Goal: Task Accomplishment & Management: Use online tool/utility

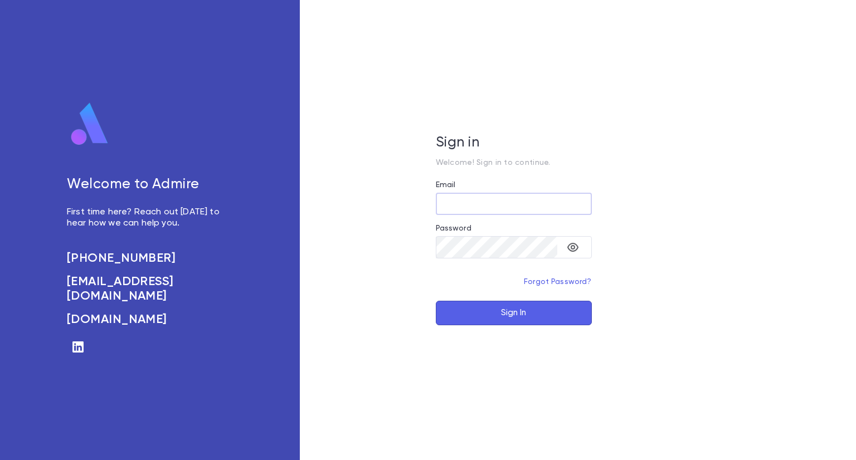
click at [501, 207] on input "Email" at bounding box center [514, 204] width 156 height 22
type input "**********"
click at [524, 316] on button "Sign In" at bounding box center [514, 313] width 156 height 25
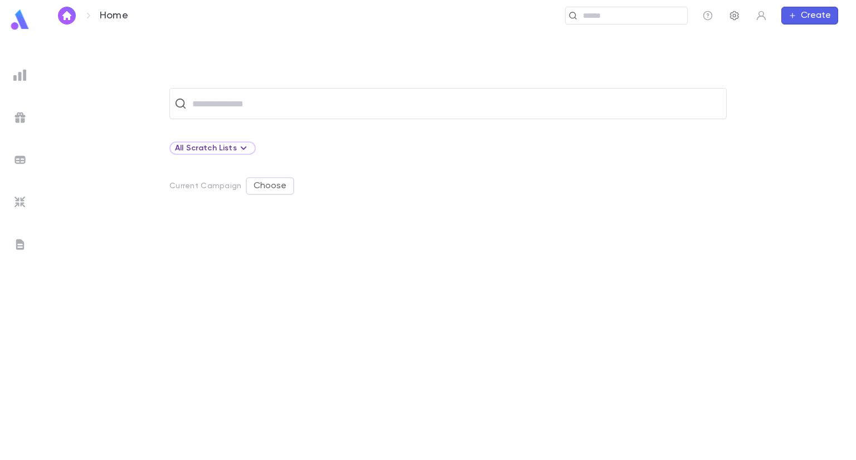
click at [735, 14] on icon "button" at bounding box center [734, 15] width 11 height 11
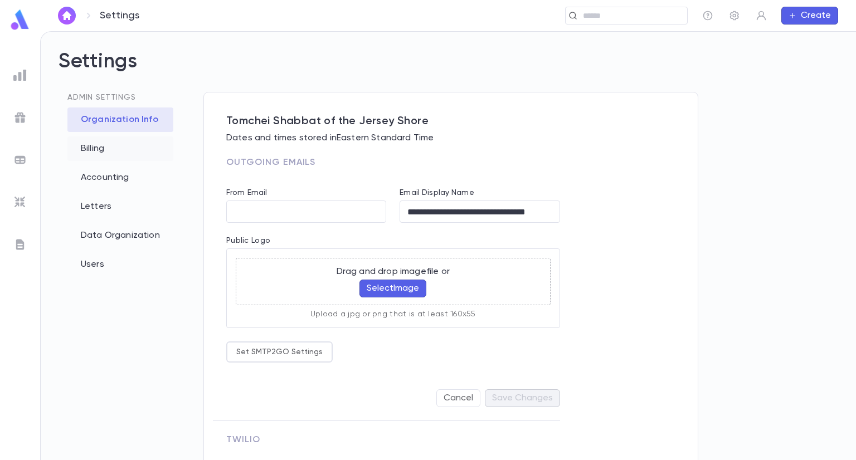
click at [98, 148] on div "Billing" at bounding box center [120, 149] width 106 height 25
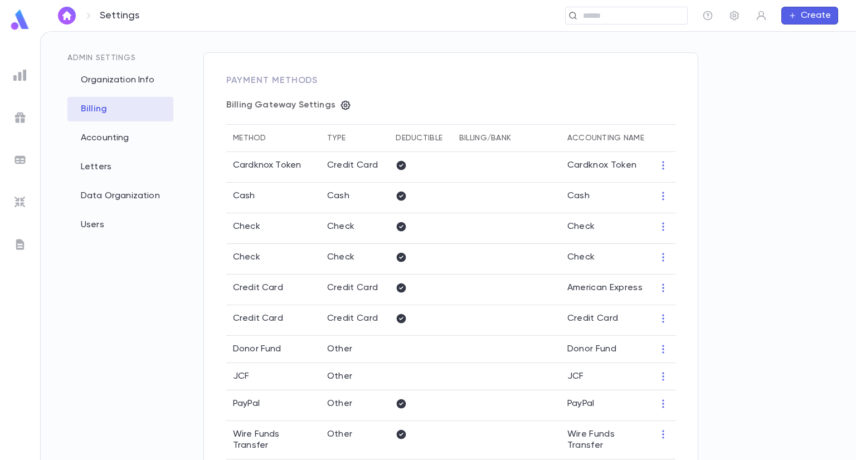
scroll to position [40, 0]
click at [343, 103] on icon "button" at bounding box center [345, 104] width 9 height 9
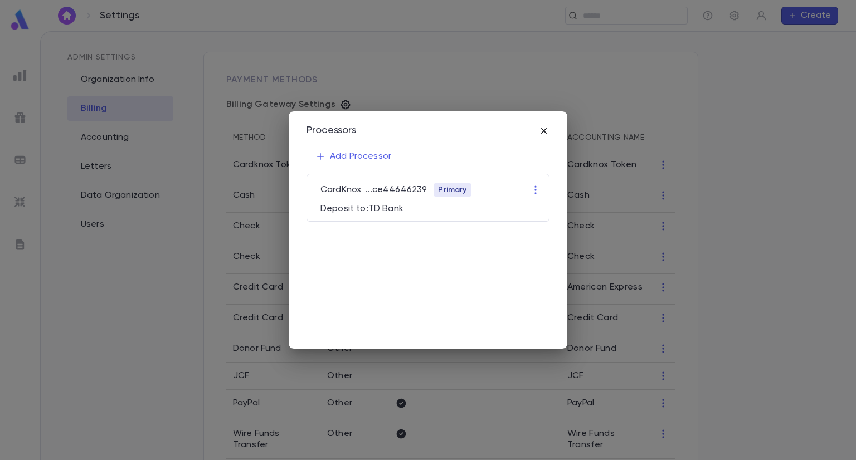
click at [544, 131] on icon "button" at bounding box center [544, 131] width 6 height 6
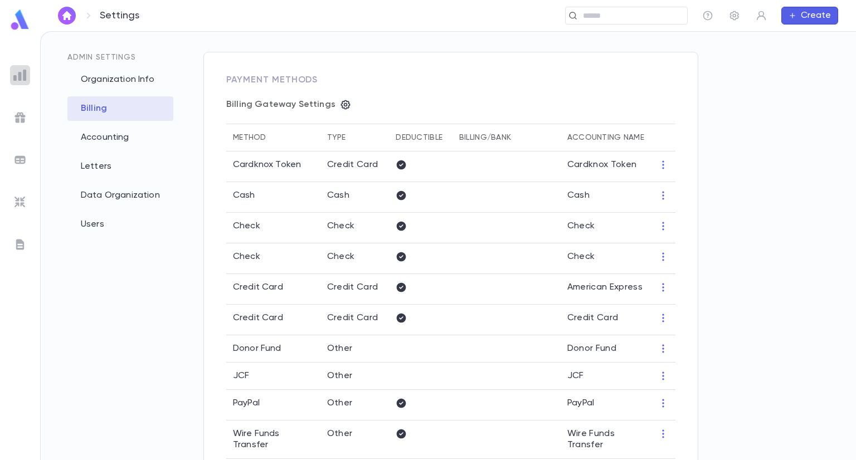
click at [22, 79] on img at bounding box center [19, 75] width 13 height 13
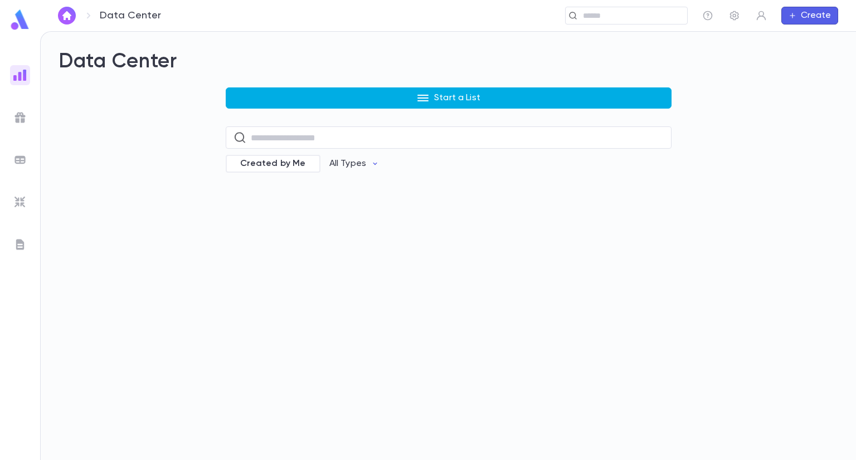
click at [363, 104] on button "Start a List" at bounding box center [449, 97] width 446 height 21
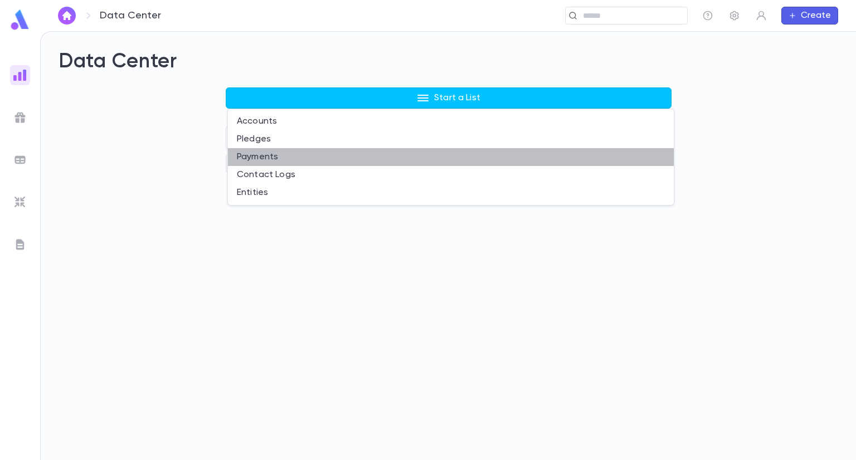
click at [287, 158] on li "Payments" at bounding box center [451, 157] width 446 height 18
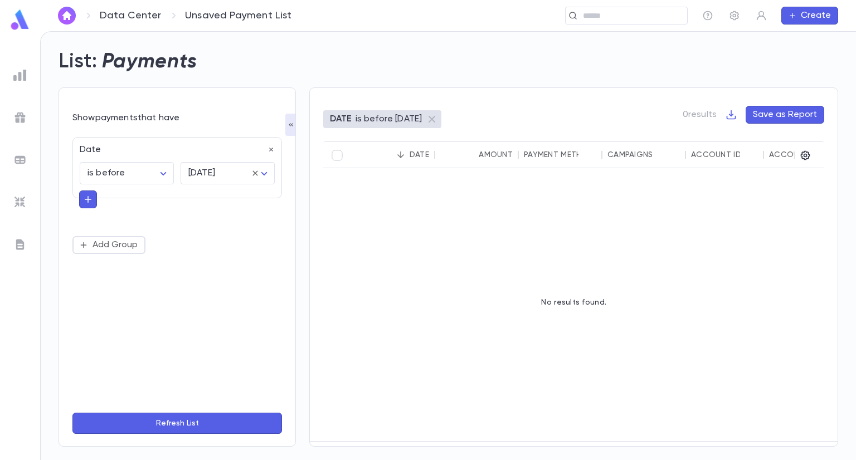
click at [26, 77] on img at bounding box center [19, 75] width 13 height 13
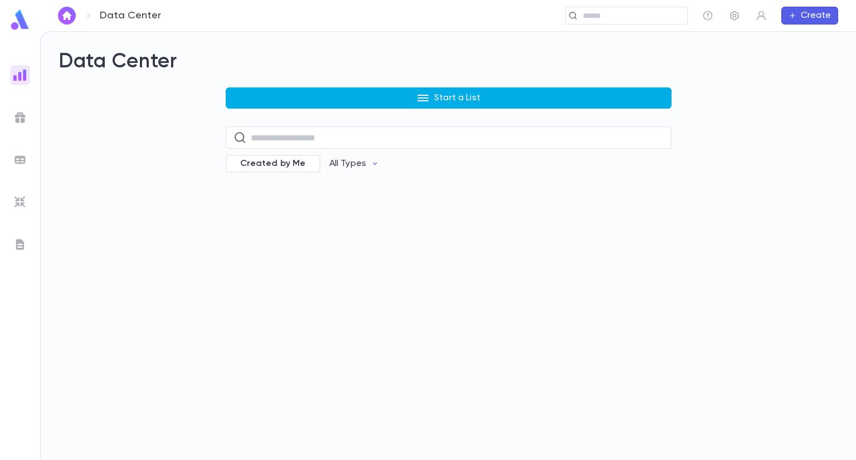
click at [427, 99] on icon "button" at bounding box center [422, 97] width 13 height 13
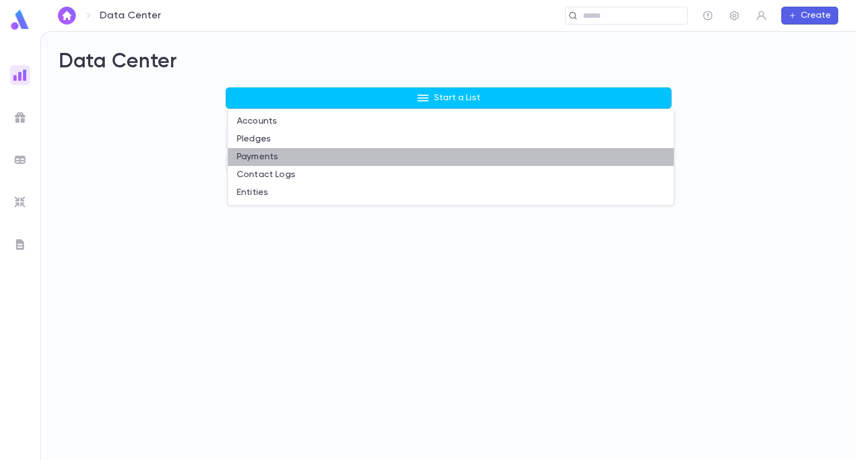
click at [279, 155] on li "Payments" at bounding box center [451, 157] width 446 height 18
